Goal: Find specific page/section: Find specific page/section

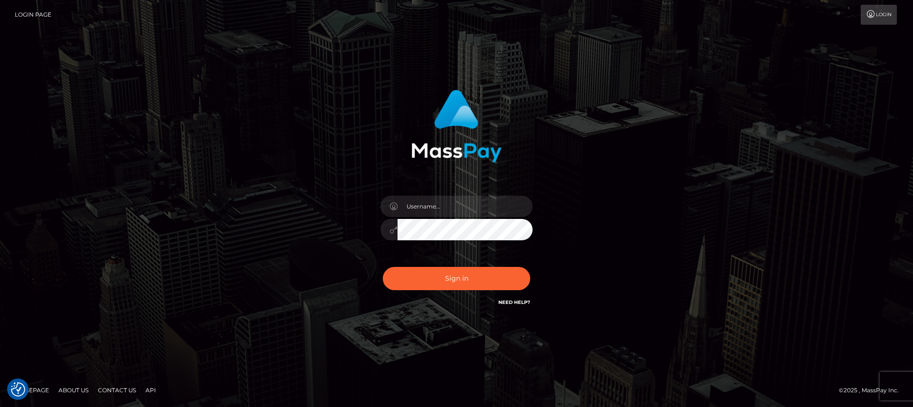
checkbox input "true"
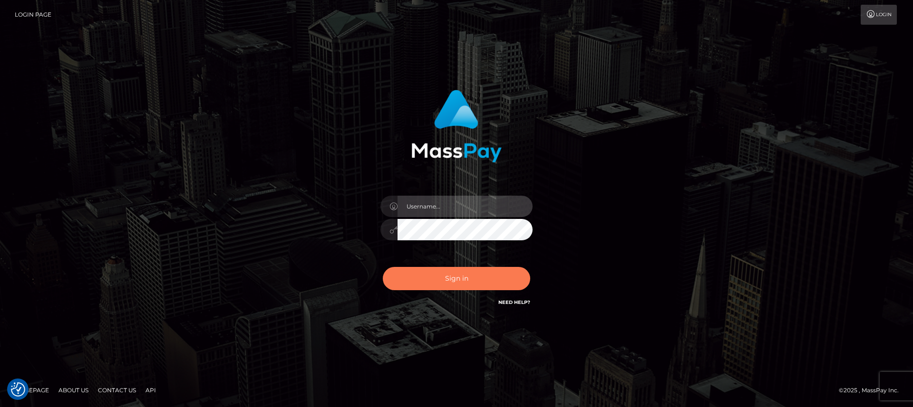
type input "nt.es"
click at [428, 286] on button "Sign in" at bounding box center [456, 278] width 147 height 23
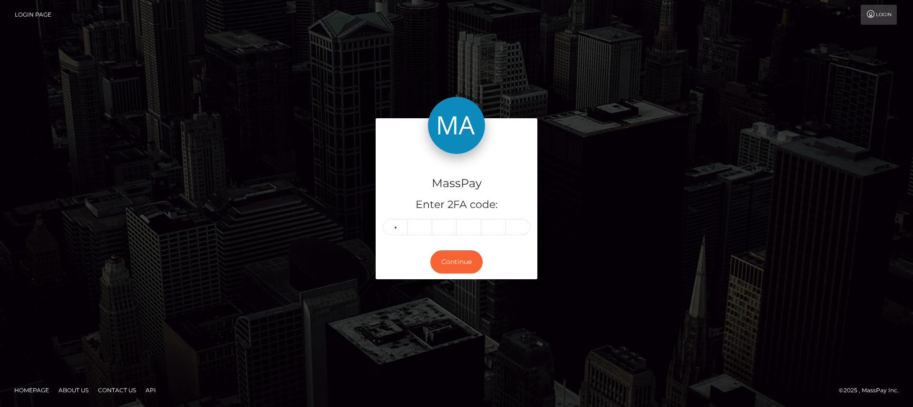
type input "0"
type input "8"
type input "6"
type input "0"
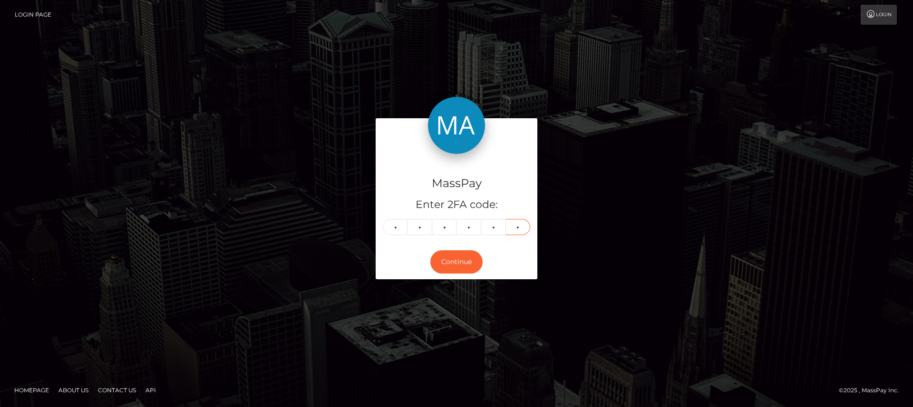
type input "2"
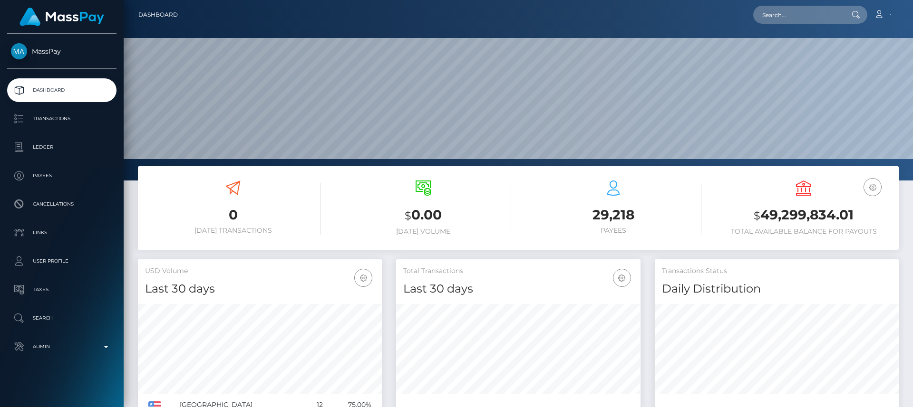
scroll to position [169, 244]
click at [803, 18] on input "text" at bounding box center [797, 15] width 89 height 18
paste input "nyawiradiana41@gmail.com"
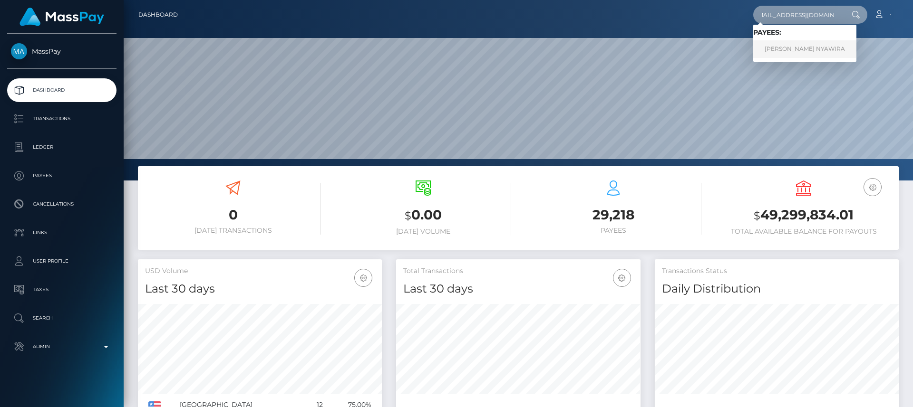
type input "nyawiradiana41@gmail.com"
click at [797, 41] on link "DIANA MURUGI NYAWIRA" at bounding box center [804, 49] width 103 height 18
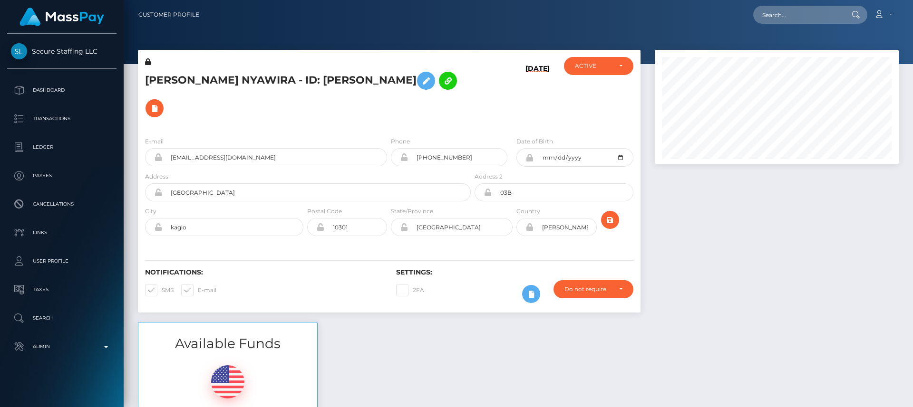
scroll to position [114, 244]
click at [167, 68] on h5 "DIANA MURUGI NYAWIRA - ID: DIANA MURUGI NYAWIRA" at bounding box center [305, 94] width 320 height 55
copy h5 "DIANA"
click at [292, 76] on h5 "DIANA MURUGI NYAWIRA - ID: DIANA MURUGI NYAWIRA" at bounding box center [305, 94] width 320 height 55
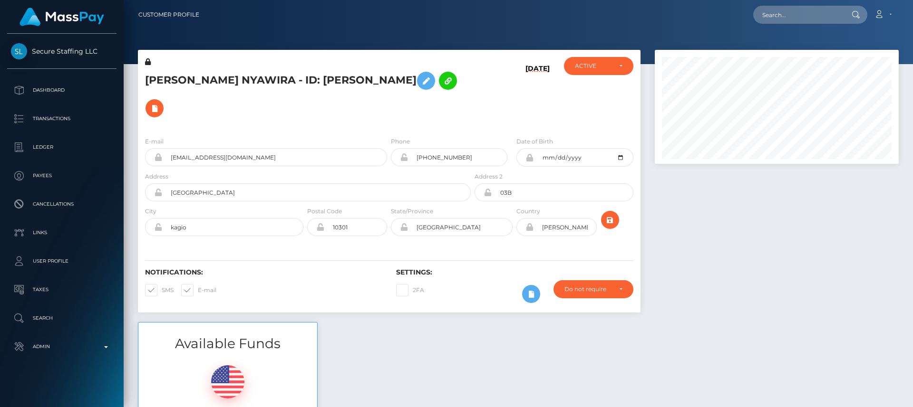
drag, startPoint x: 296, startPoint y: 76, endPoint x: 463, endPoint y: 74, distance: 167.3
click at [463, 74] on h5 "DIANA MURUGI NYAWIRA - ID: DIANA MURUGI NYAWIRA" at bounding box center [305, 94] width 320 height 55
copy h5 "ID: DIANA MURUGI NYAWIRA"
drag, startPoint x: 31, startPoint y: 39, endPoint x: 98, endPoint y: 59, distance: 69.8
click at [98, 59] on div "Secure Staffing LLC Dashboard Transactions Ledger Payees Cancellations Links" at bounding box center [62, 220] width 124 height 372
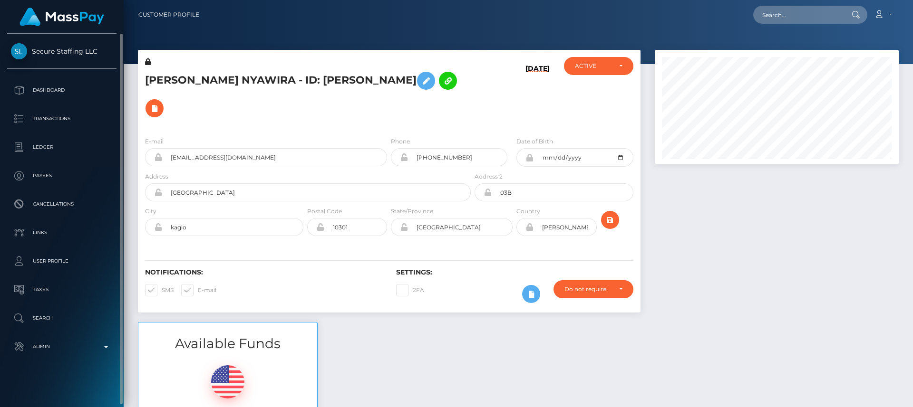
copy span "Secure Staffing LLC"
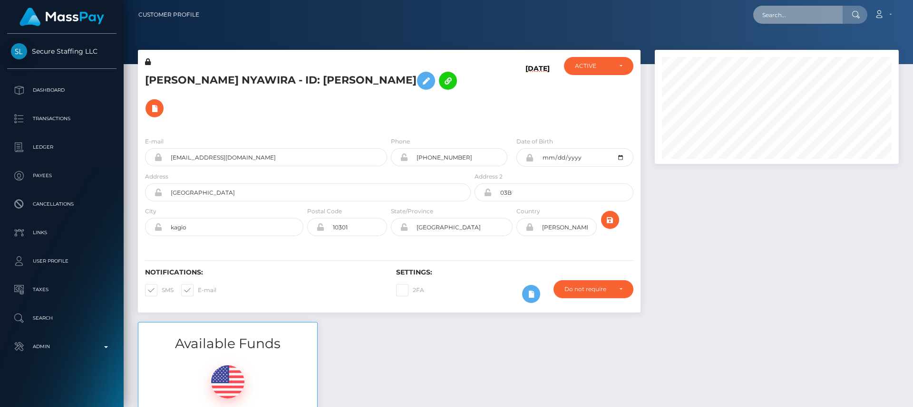
click at [775, 19] on input "text" at bounding box center [797, 15] width 89 height 18
paste input "wallaceragu055@gmail.com"
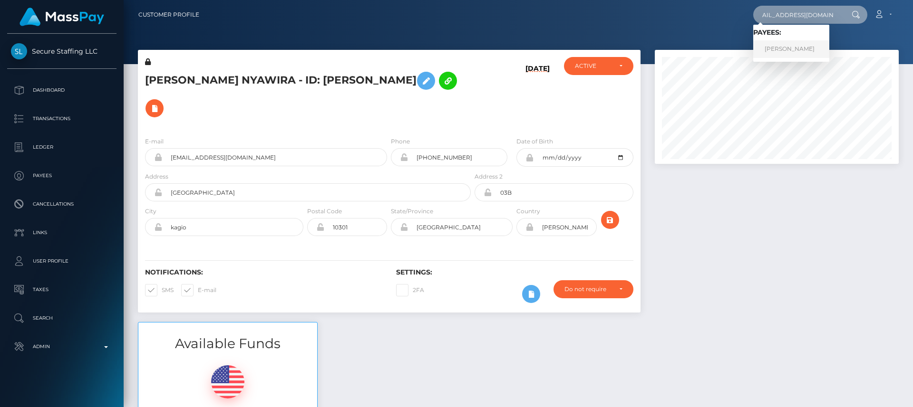
type input "wallaceragu055@gmail.com"
click at [783, 51] on link "WALLACE RAGU" at bounding box center [791, 49] width 76 height 18
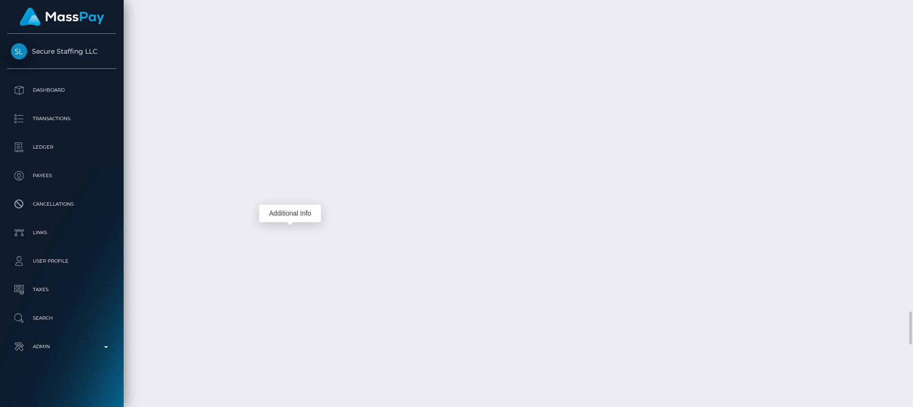
scroll to position [114, 244]
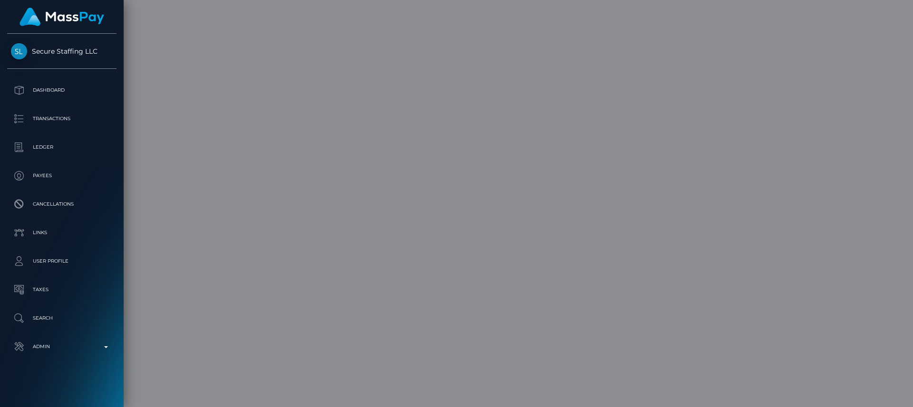
scroll to position [0, 0]
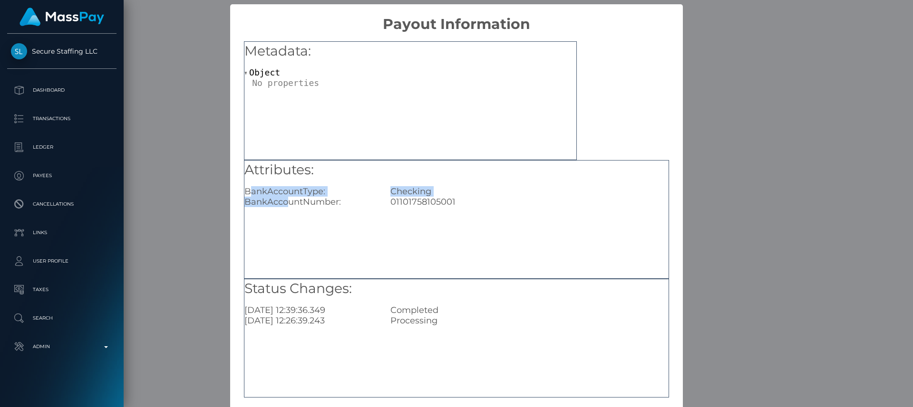
drag, startPoint x: 288, startPoint y: 216, endPoint x: 246, endPoint y: 192, distance: 48.5
click at [246, 192] on div "Attributes: BankAccountType: Checking BankAccountNumber: 01101758105001" at bounding box center [456, 219] width 425 height 119
click at [207, 181] on div "× Payout Information Metadata: Object Attributes: BankAccountType: Checking Ban…" at bounding box center [456, 203] width 913 height 407
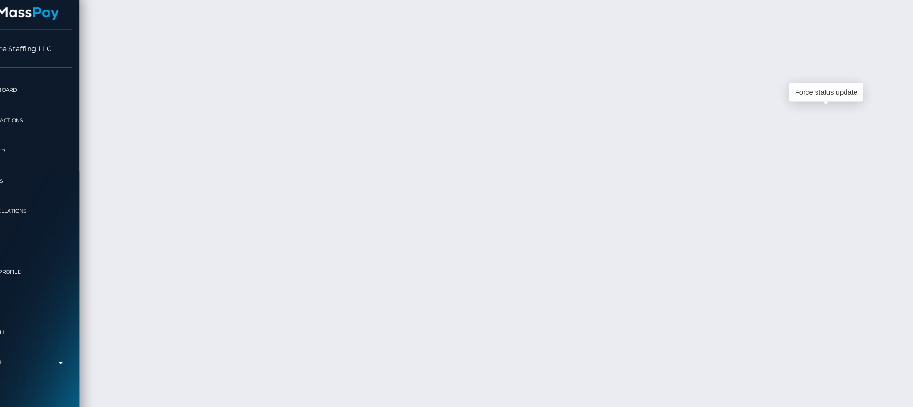
scroll to position [114, 244]
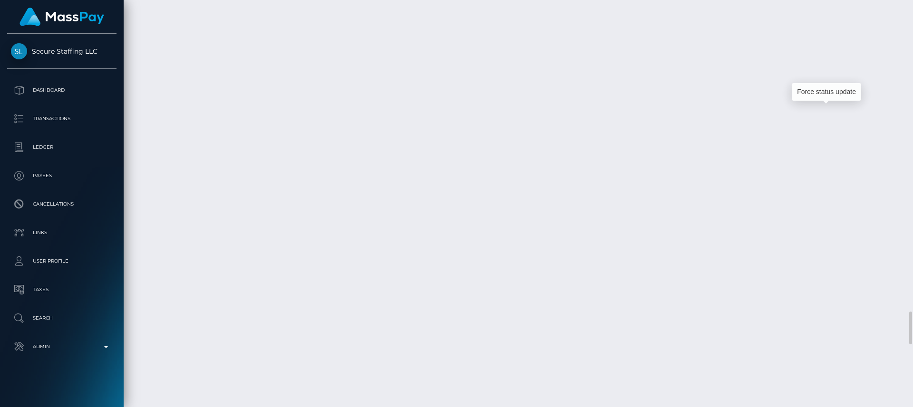
click at [833, 81] on body "Secure Staffing LLC Dashboard Transactions Ledger Payees Links Taxes" at bounding box center [456, 203] width 913 height 407
click at [833, 81] on div "Force status update" at bounding box center [825, 92] width 69 height 24
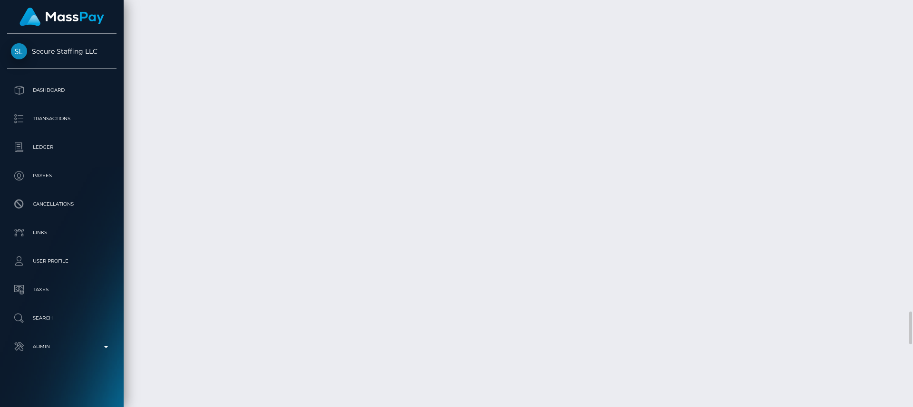
click at [833, 81] on div "Force status update" at bounding box center [825, 92] width 69 height 24
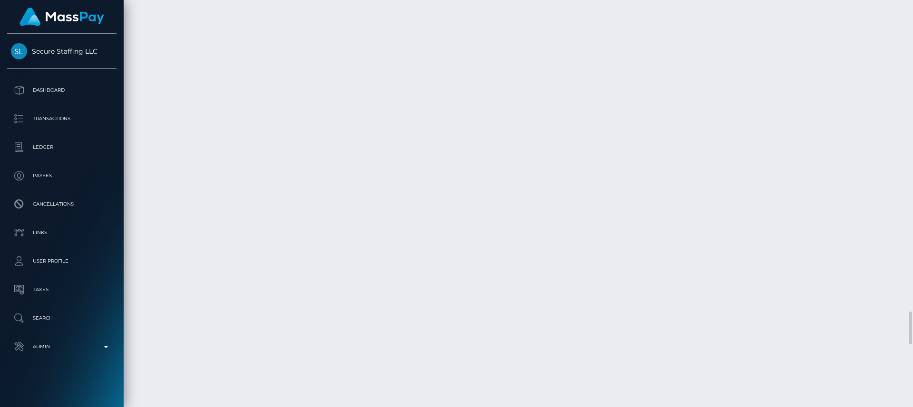
click at [833, 81] on div "Force status update" at bounding box center [825, 92] width 69 height 24
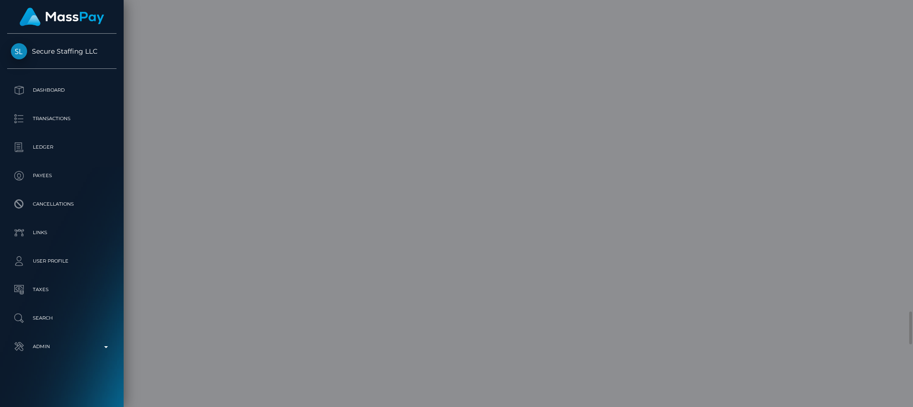
scroll to position [0, 0]
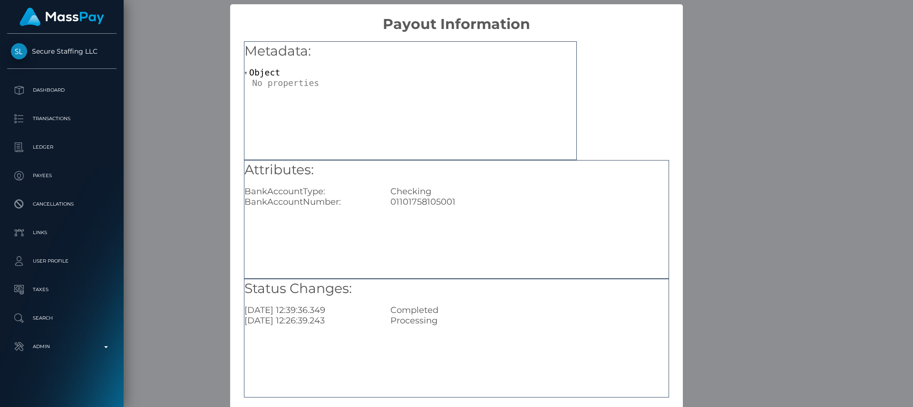
click at [406, 202] on div "01101758105001" at bounding box center [529, 202] width 292 height 10
copy div "01101758105001"
click at [748, 75] on div "× Payout Information Metadata: Object Attributes: BankAccountType: Checking Ban…" at bounding box center [456, 203] width 913 height 407
click at [707, 50] on div "× Payout Information Metadata: Object Attributes: BankAccountType: Checking Ban…" at bounding box center [456, 203] width 913 height 407
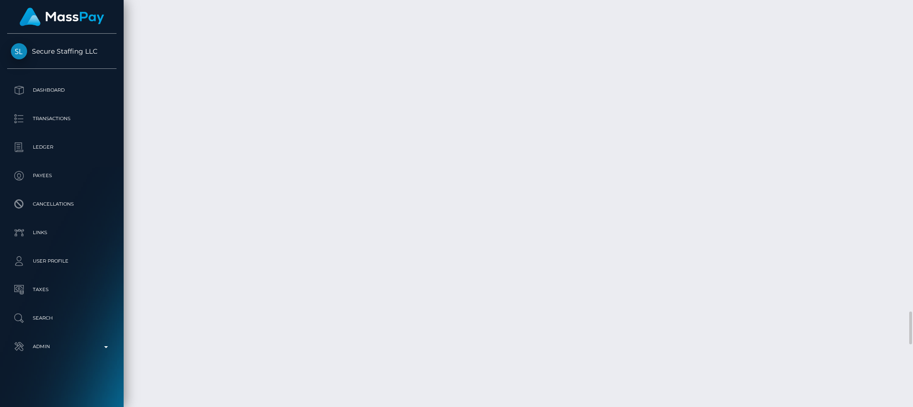
scroll to position [114, 244]
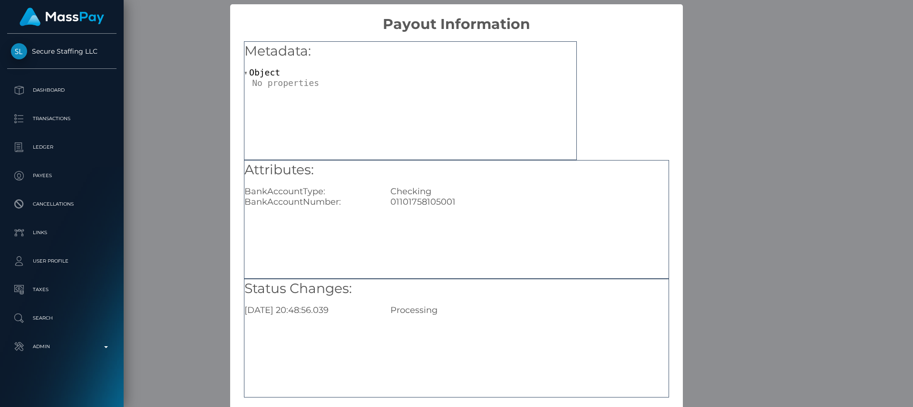
click at [718, 37] on div "× Payout Information Metadata: Object Attributes: BankAccountType: Checking Ban…" at bounding box center [456, 203] width 913 height 407
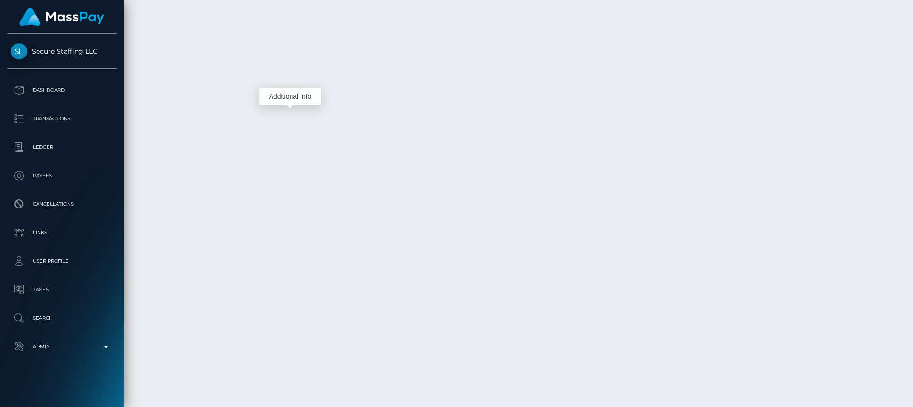
click at [833, 80] on div "Force status update" at bounding box center [825, 92] width 69 height 24
click at [830, 87] on body "Secure Staffing LLC Dashboard Transactions Ledger Payees Links Taxes" at bounding box center [456, 203] width 913 height 407
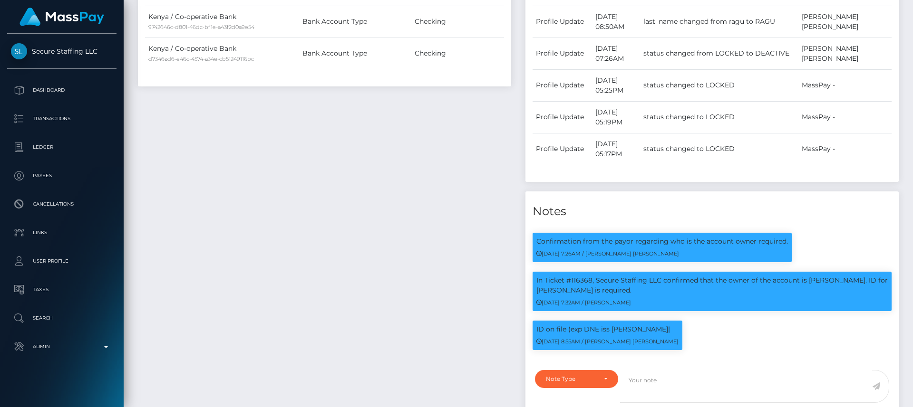
scroll to position [0, 0]
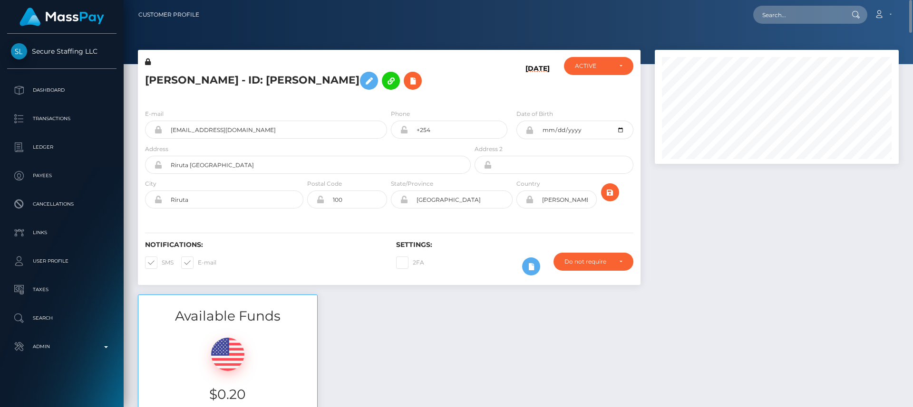
click at [174, 76] on h5 "WALLACE RAGU - ID: wallace ragu" at bounding box center [305, 81] width 320 height 28
copy h5 "WALLACE"
click at [425, 299] on div "Available Funds $0.20 USD Balance" at bounding box center [518, 365] width 775 height 140
click at [785, 14] on input "text" at bounding box center [797, 15] width 89 height 18
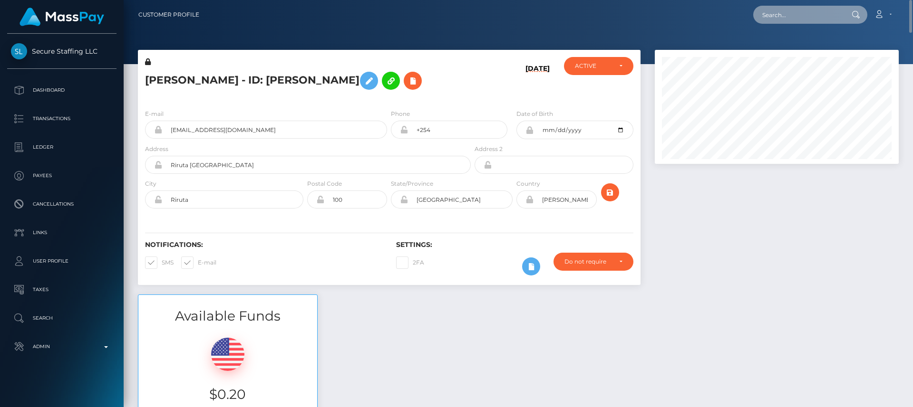
paste input "abissonnette73@gmail.com"
type input "abissonnette73@gmail.com"
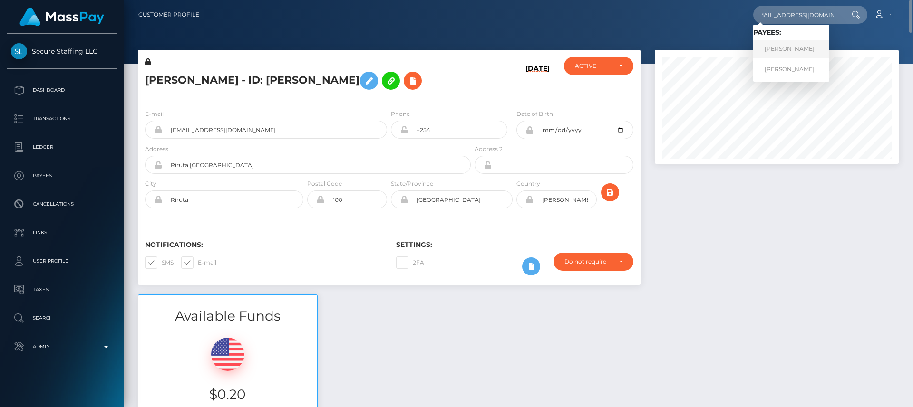
scroll to position [0, 0]
click at [778, 48] on link "Annie Bissonnette" at bounding box center [791, 49] width 76 height 18
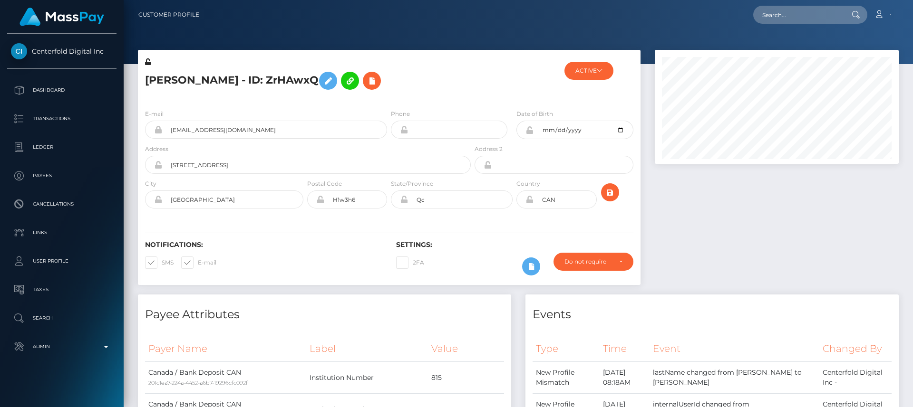
scroll to position [114, 244]
click at [240, 132] on input "abissonnette73@gmail.com" at bounding box center [274, 130] width 225 height 18
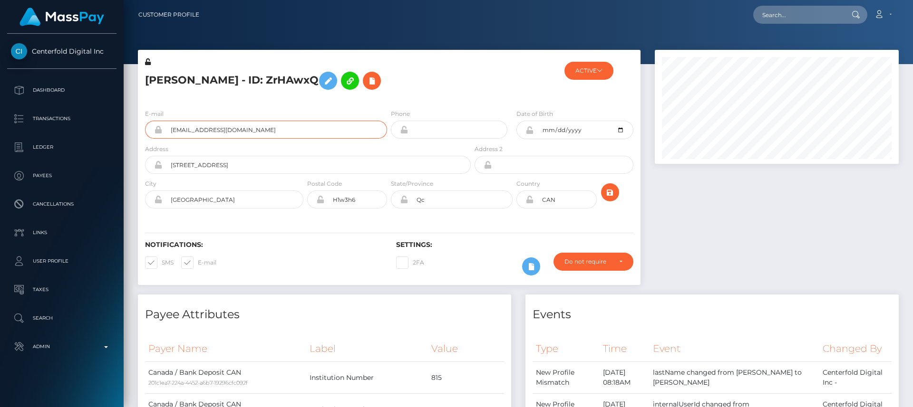
click at [240, 132] on input "abissonnette73@gmail.com" at bounding box center [274, 130] width 225 height 18
click at [783, 16] on input "text" at bounding box center [797, 15] width 89 height 18
paste input "[EMAIL_ADDRESS][DOMAIN_NAME]"
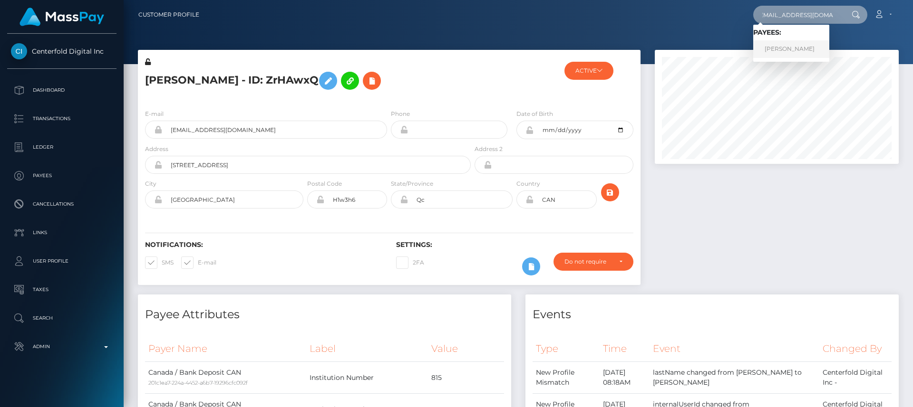
type input "[EMAIL_ADDRESS][DOMAIN_NAME]"
click at [779, 50] on link "Adriana Rinzis" at bounding box center [791, 49] width 76 height 18
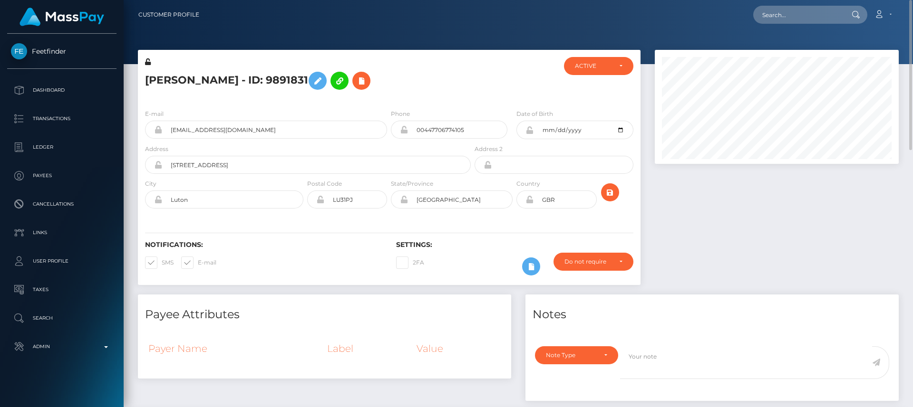
click at [586, 37] on div at bounding box center [518, 32] width 789 height 64
click at [311, 35] on div at bounding box center [518, 32] width 789 height 64
click at [432, 129] on input "00447706774105" at bounding box center [457, 130] width 99 height 18
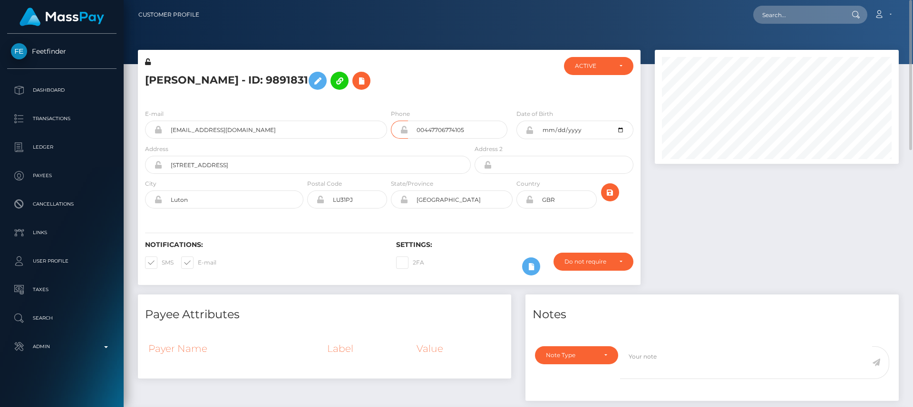
click at [359, 12] on div "Loading... Loading... Account Edit Profile Logout" at bounding box center [552, 15] width 691 height 20
